Goal: Complete application form: Complete application form

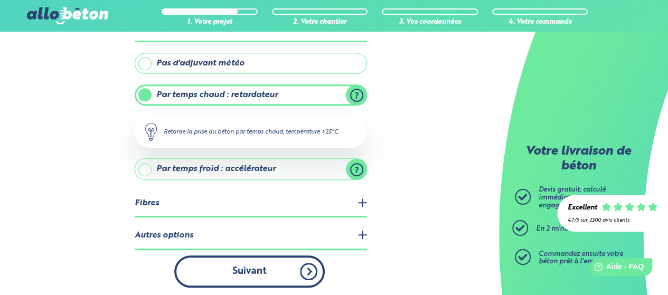
click at [279, 269] on button "Suivant" at bounding box center [249, 272] width 151 height 32
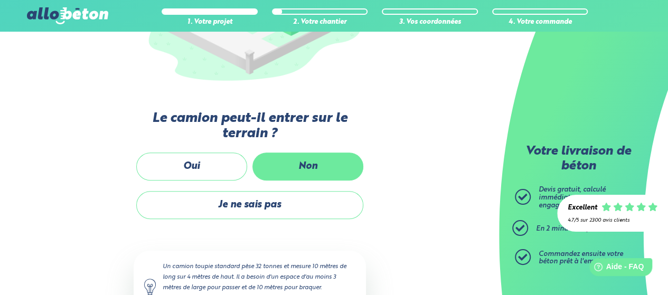
click at [292, 164] on label "Non" at bounding box center [307, 167] width 111 height 28
click at [0, 0] on input "Non" at bounding box center [0, 0] width 0 height 0
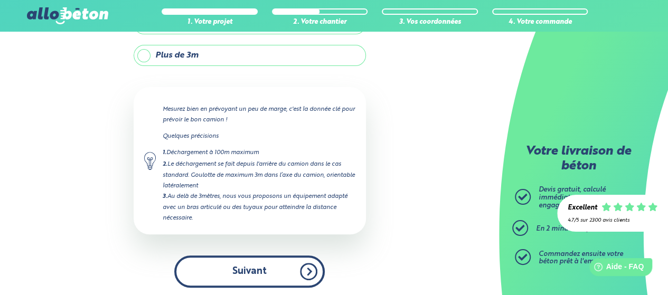
click at [259, 265] on button "Suivant" at bounding box center [249, 272] width 151 height 32
click at [256, 272] on button "Suivant" at bounding box center [249, 272] width 151 height 32
click at [307, 269] on button "Suivant" at bounding box center [249, 272] width 151 height 32
click at [264, 269] on button "Suivant" at bounding box center [249, 272] width 151 height 32
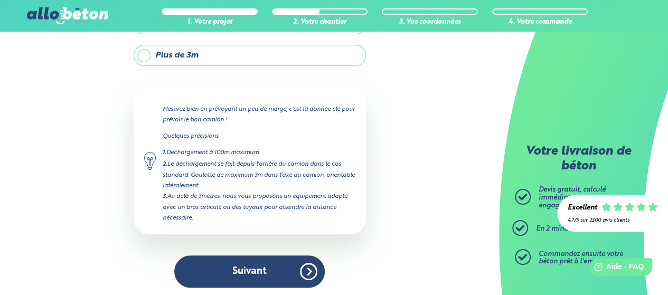
click at [146, 54] on label "Plus de 3m" at bounding box center [250, 55] width 232 height 21
click at [0, 0] on input "Plus de 3m" at bounding box center [0, 0] width 0 height 0
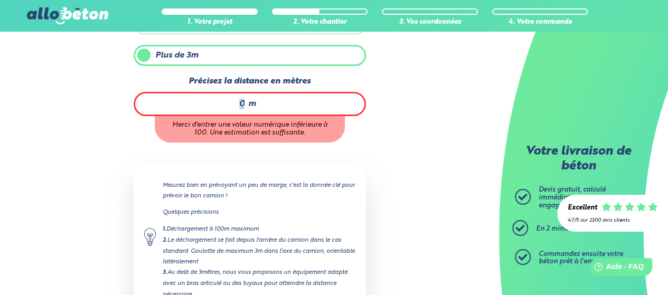
drag, startPoint x: 248, startPoint y: 103, endPoint x: 238, endPoint y: 100, distance: 10.0
click at [238, 100] on div "m" at bounding box center [250, 104] width 232 height 24
type input "10"
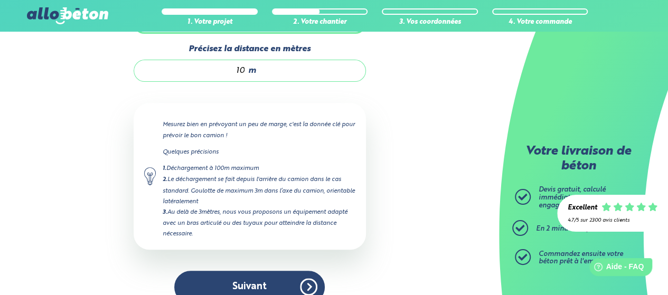
scroll to position [179, 0]
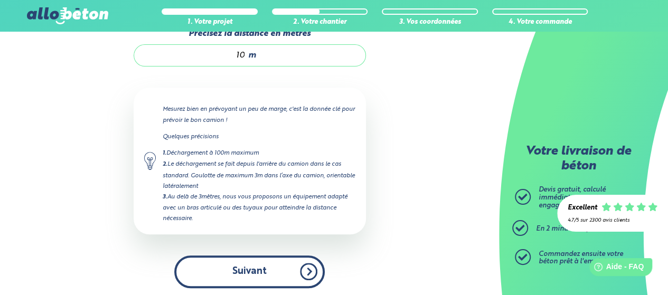
click at [261, 268] on button "Suivant" at bounding box center [249, 272] width 151 height 32
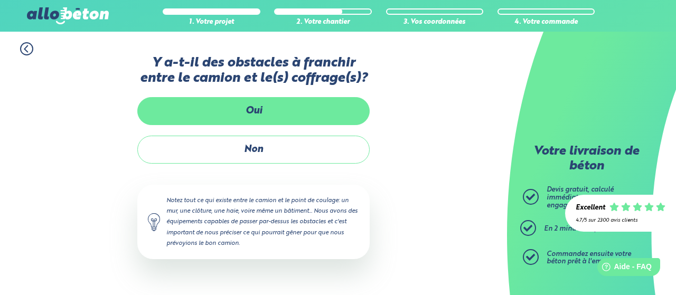
click at [260, 113] on label "Oui" at bounding box center [253, 111] width 232 height 28
click at [0, 0] on input "Oui" at bounding box center [0, 0] width 0 height 0
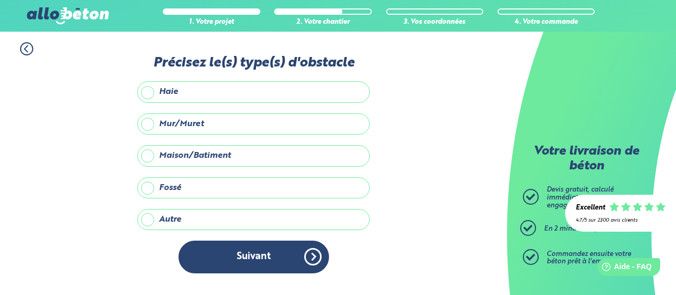
click at [151, 122] on label "Mur/Muret" at bounding box center [253, 124] width 232 height 21
click at [0, 0] on input "Mur/Muret" at bounding box center [0, 0] width 0 height 0
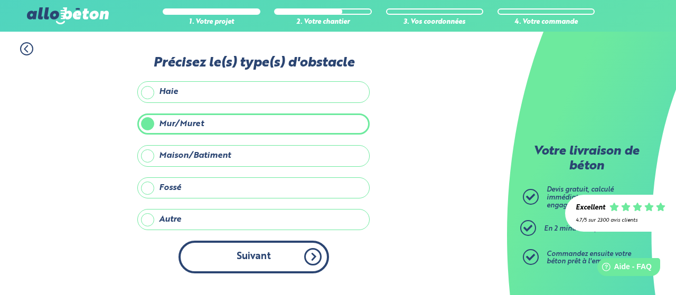
click at [236, 252] on button "Suivant" at bounding box center [254, 257] width 151 height 32
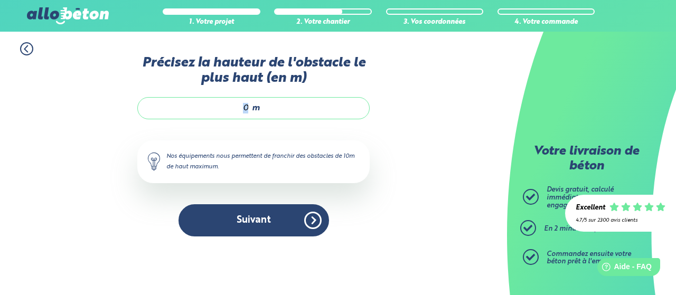
drag, startPoint x: 255, startPoint y: 108, endPoint x: 242, endPoint y: 108, distance: 12.1
click at [242, 108] on div "m" at bounding box center [253, 108] width 232 height 22
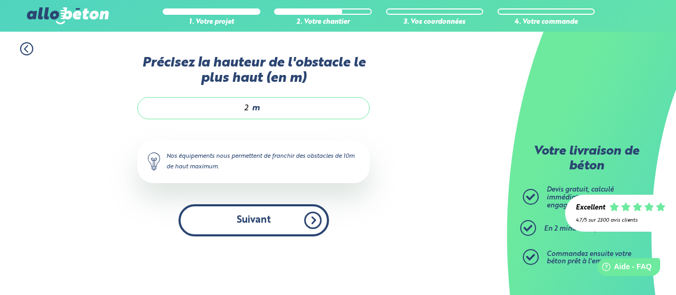
type input "2"
click at [273, 218] on button "Suivant" at bounding box center [254, 220] width 151 height 32
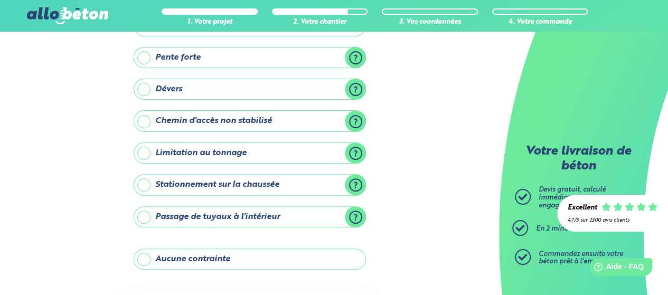
scroll to position [106, 0]
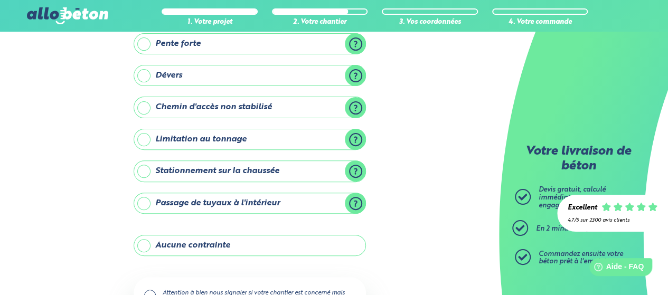
click at [149, 243] on label "Aucune contrainte" at bounding box center [250, 245] width 232 height 21
click at [0, 0] on input "Aucune contrainte" at bounding box center [0, 0] width 0 height 0
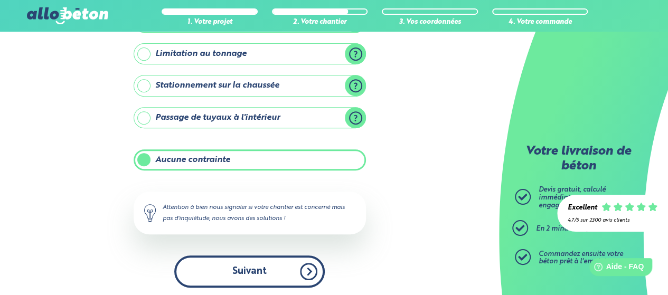
click at [282, 265] on button "Suivant" at bounding box center [249, 272] width 151 height 32
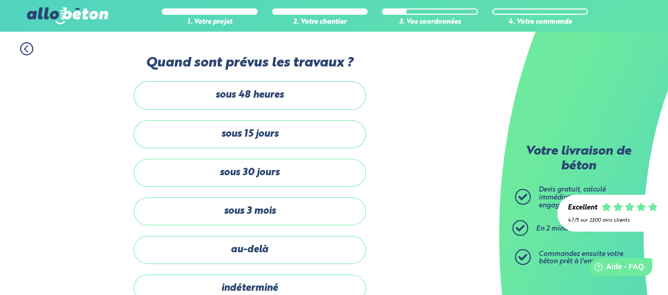
scroll to position [100, 0]
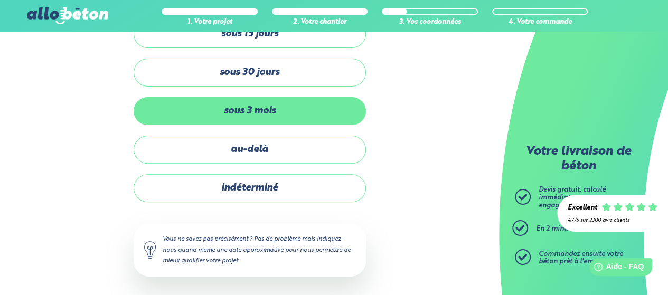
click at [267, 117] on label "sous 3 mois" at bounding box center [250, 111] width 232 height 28
click at [0, 0] on input "sous 3 mois" at bounding box center [0, 0] width 0 height 0
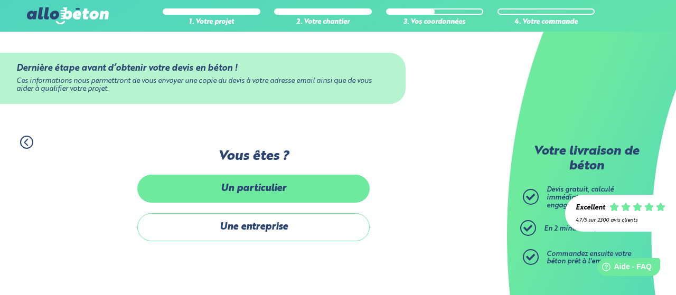
click at [267, 199] on label "Un particulier" at bounding box center [253, 189] width 232 height 28
click at [0, 0] on input "Un particulier" at bounding box center [0, 0] width 0 height 0
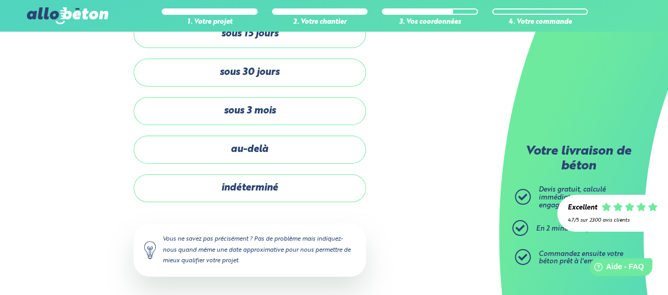
scroll to position [191, 0]
